Goal: Find specific page/section: Find specific page/section

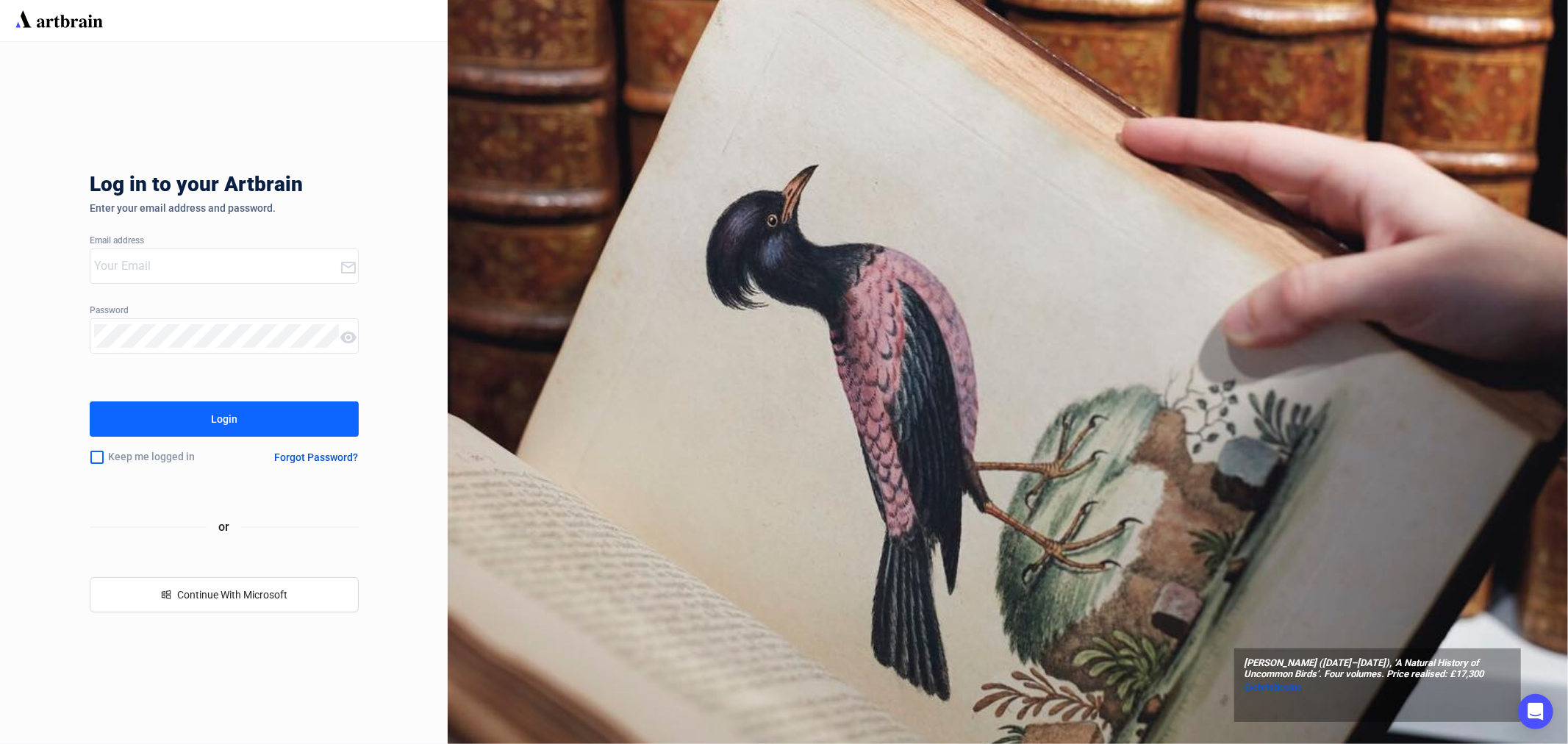
type input "[EMAIL_ADDRESS][PERSON_NAME][DOMAIN_NAME]"
click at [232, 423] on div "Login" at bounding box center [224, 418] width 27 height 23
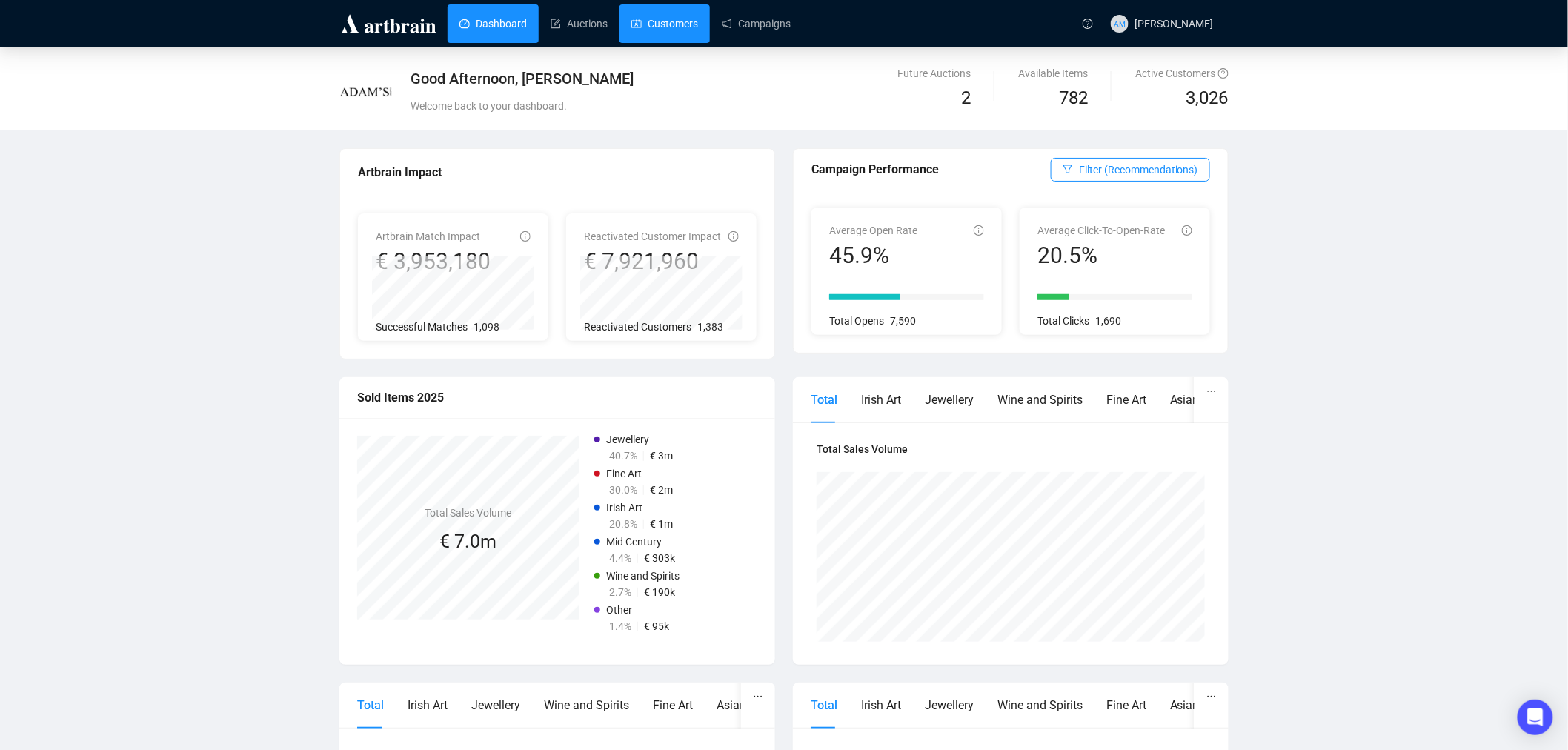
click at [667, 17] on link "Customers" at bounding box center [664, 24] width 66 height 38
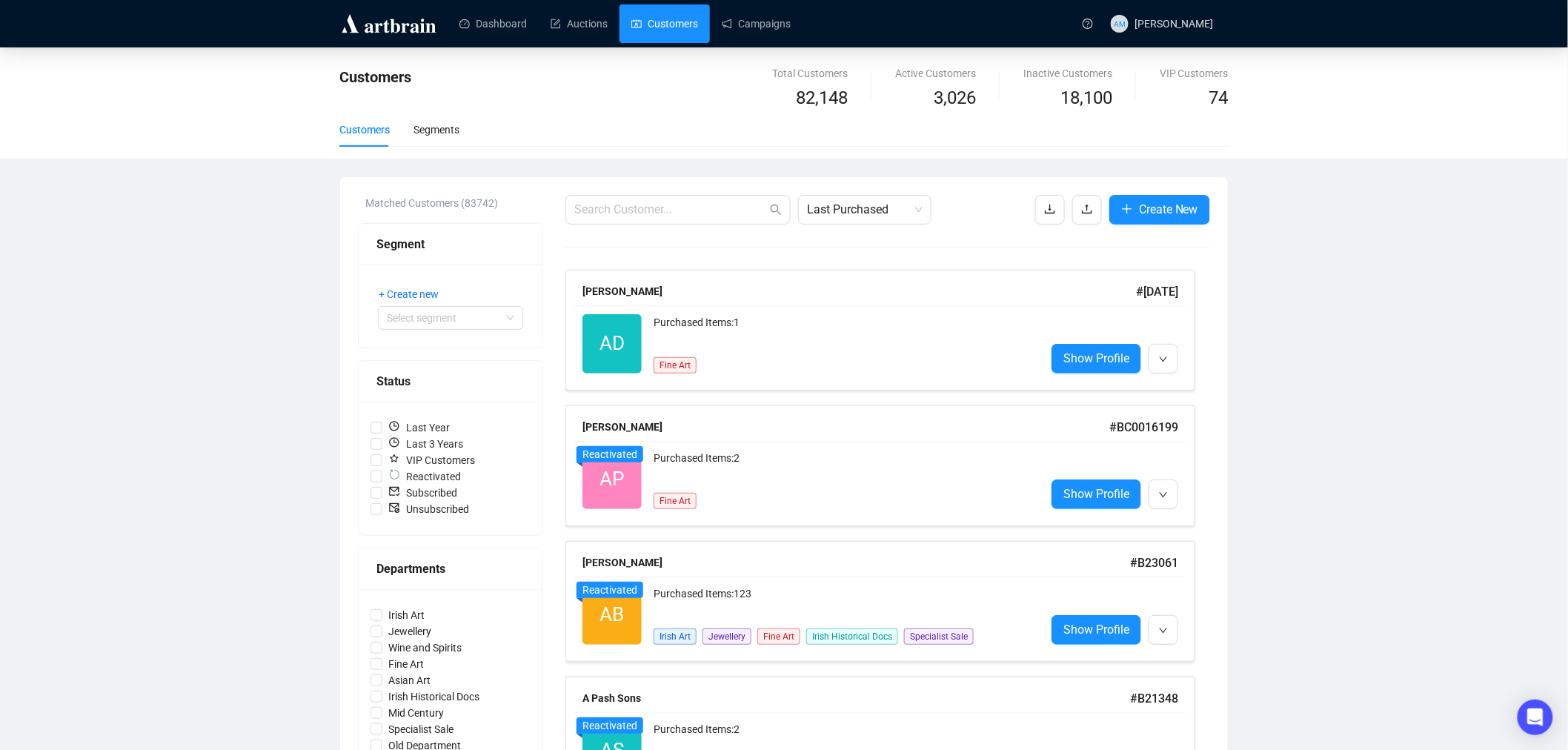
click at [820, 106] on span "82,148" at bounding box center [821, 99] width 51 height 28
drag, startPoint x: 786, startPoint y: 93, endPoint x: 861, endPoint y: 100, distance: 75.3
click at [861, 100] on div "Total Customers 82,148" at bounding box center [810, 89] width 123 height 47
click at [811, 100] on span "82,148" at bounding box center [821, 99] width 51 height 28
